Goal: Check status: Check status

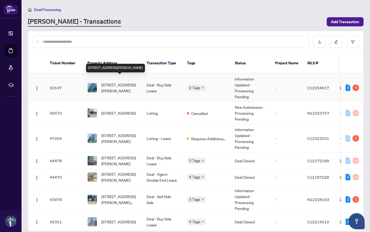
click at [120, 83] on span "[STREET_ADDRESS][PERSON_NAME]" at bounding box center [119, 88] width 37 height 12
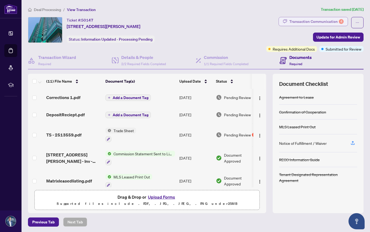
click at [311, 22] on div "Transaction Communication 4" at bounding box center [317, 21] width 54 height 9
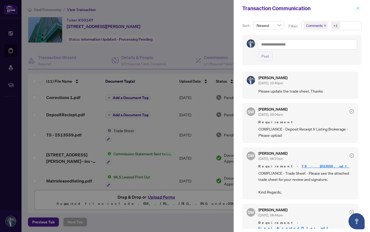
click at [358, 11] on span "button" at bounding box center [358, 8] width 4 height 9
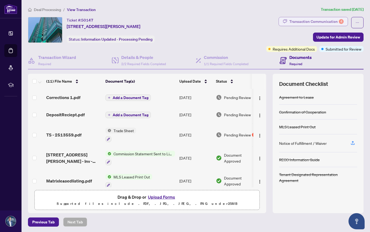
click at [306, 19] on div "Transaction Communication 4" at bounding box center [317, 21] width 54 height 9
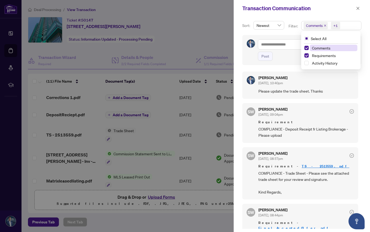
click at [307, 24] on span "Comments" at bounding box center [314, 25] width 17 height 5
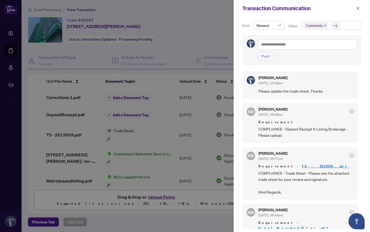
click at [307, 80] on div "[PERSON_NAME] [DATE], 10:40pm" at bounding box center [307, 81] width 96 height 10
click at [202, 28] on div at bounding box center [185, 116] width 370 height 232
click at [358, 8] on icon "close" at bounding box center [358, 8] width 3 height 3
